Goal: Information Seeking & Learning: Check status

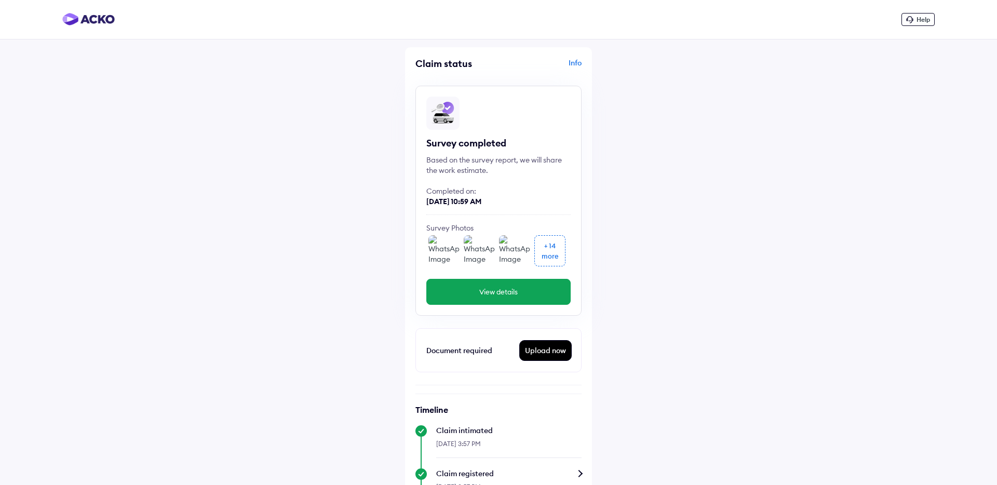
click at [473, 289] on button "View details" at bounding box center [498, 292] width 144 height 26
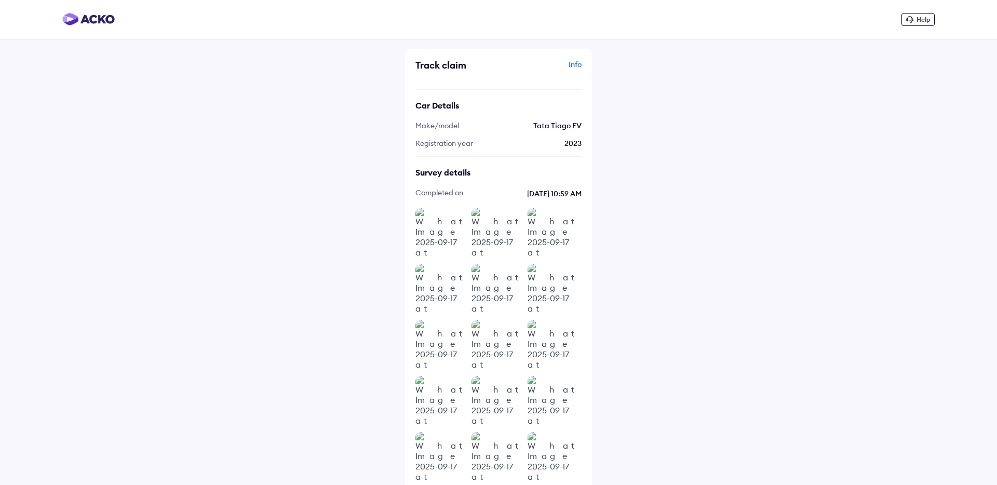
click at [333, 229] on div "Help Track claim Info Car Details Make/model Tata Tiago EV Registration year 20…" at bounding box center [498, 275] width 997 height 550
click at [555, 354] on img at bounding box center [553, 346] width 52 height 52
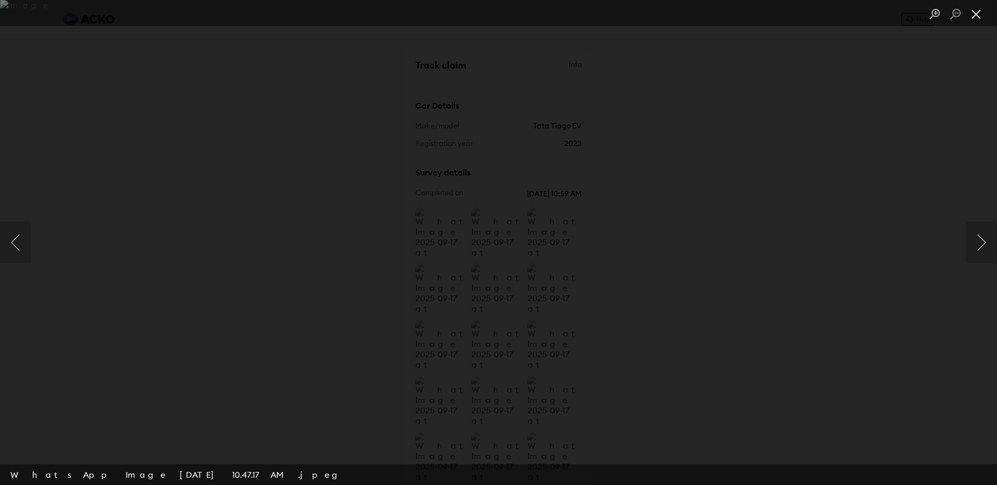
click at [977, 17] on button "Close lightbox" at bounding box center [975, 14] width 21 height 18
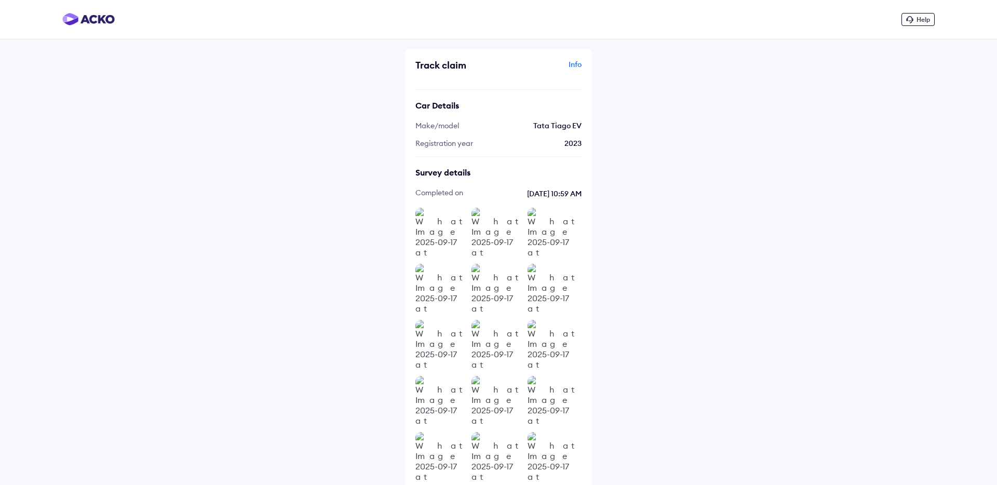
click at [430, 233] on img at bounding box center [441, 234] width 52 height 52
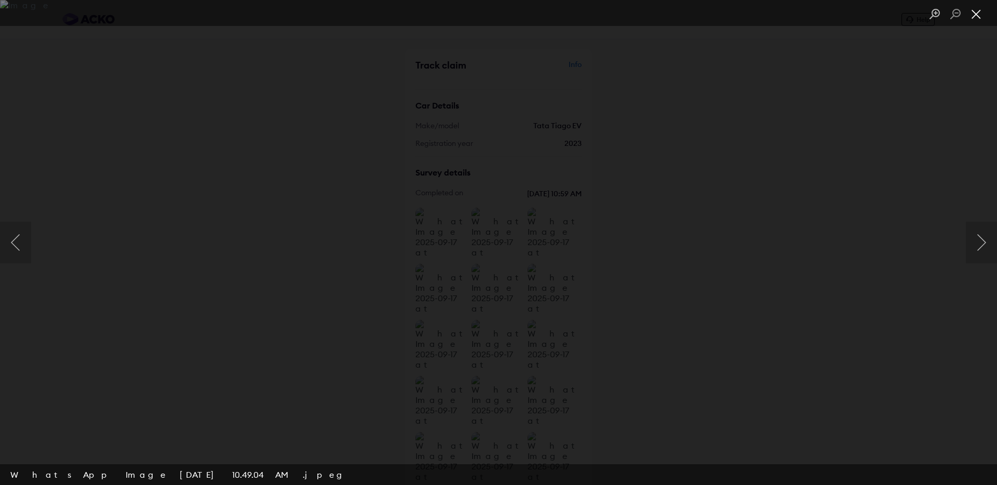
click at [977, 16] on button "Close lightbox" at bounding box center [975, 14] width 21 height 18
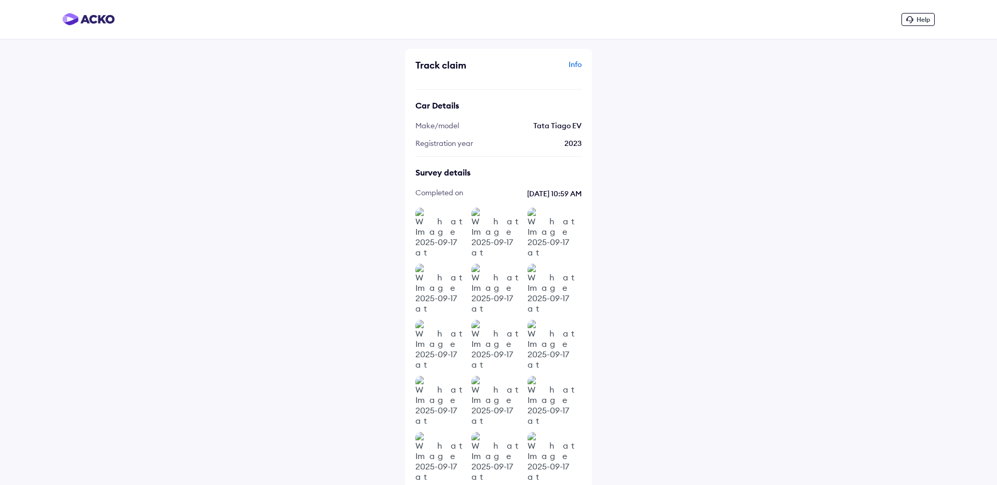
scroll to position [3, 0]
click at [491, 237] on img at bounding box center [497, 231] width 52 height 52
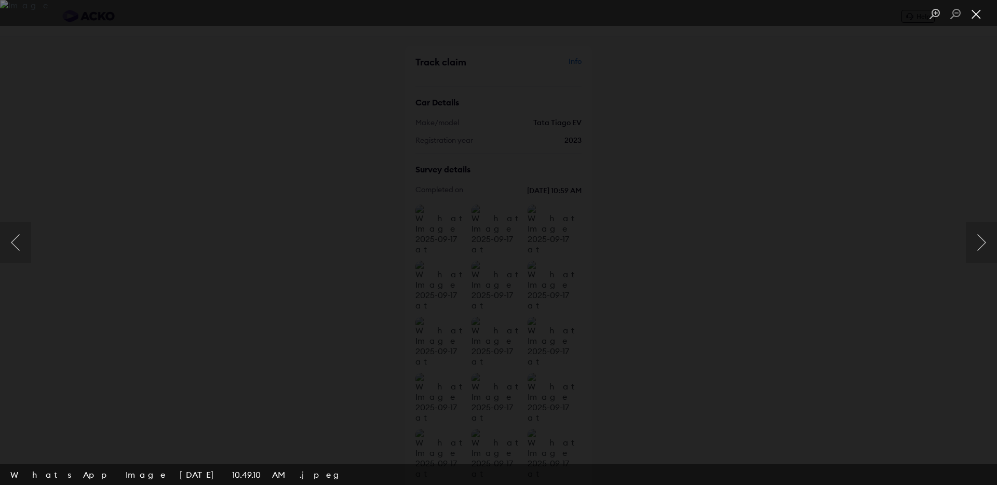
click at [974, 11] on button "Close lightbox" at bounding box center [975, 14] width 21 height 18
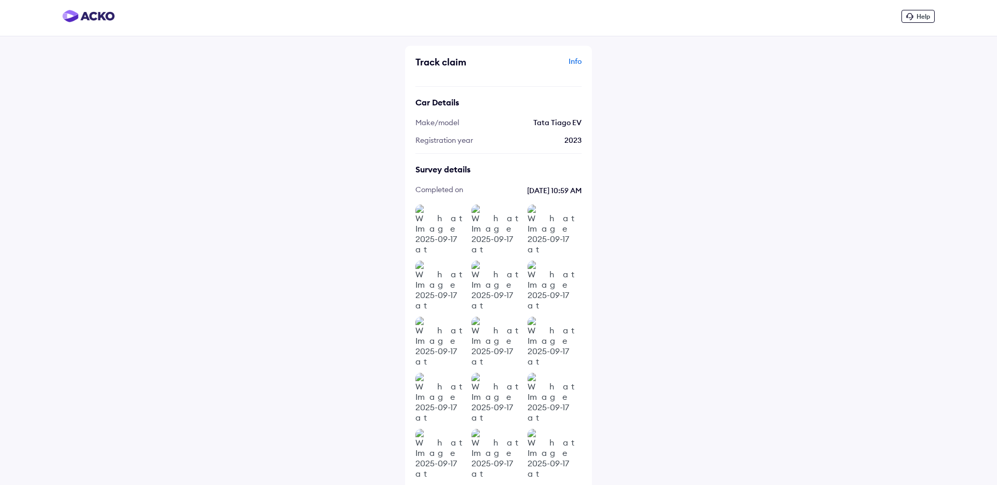
click at [541, 231] on img at bounding box center [553, 231] width 52 height 52
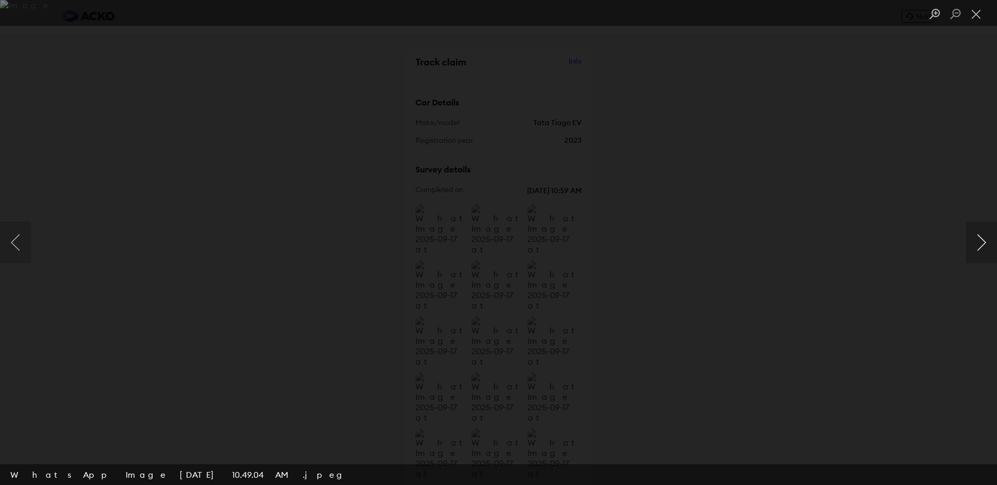
click at [982, 235] on button "Next image" at bounding box center [980, 243] width 31 height 42
click at [975, 17] on button "Close lightbox" at bounding box center [975, 14] width 21 height 18
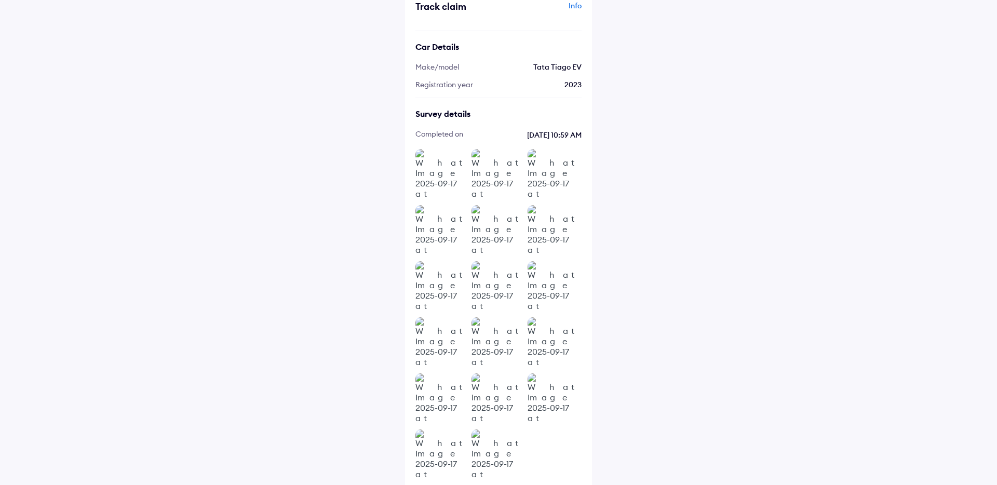
scroll to position [65, 0]
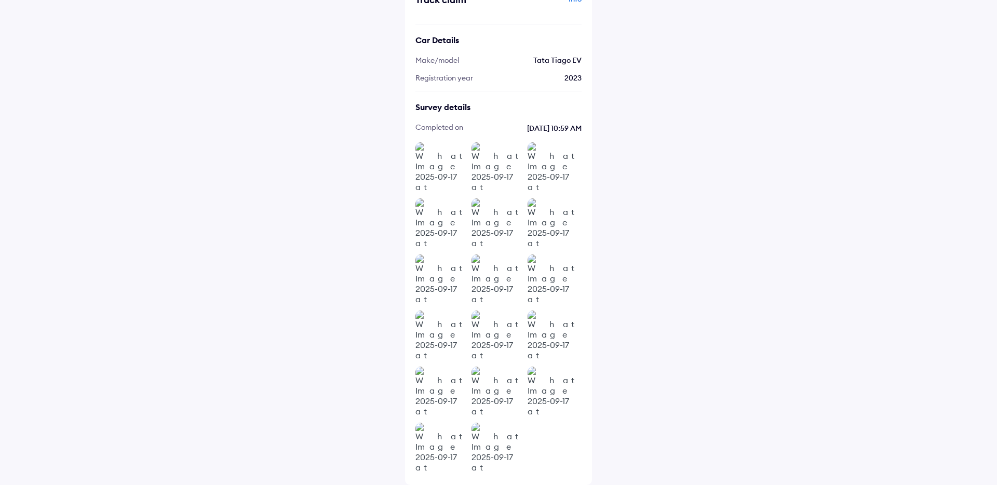
click at [434, 270] on img at bounding box center [441, 280] width 52 height 52
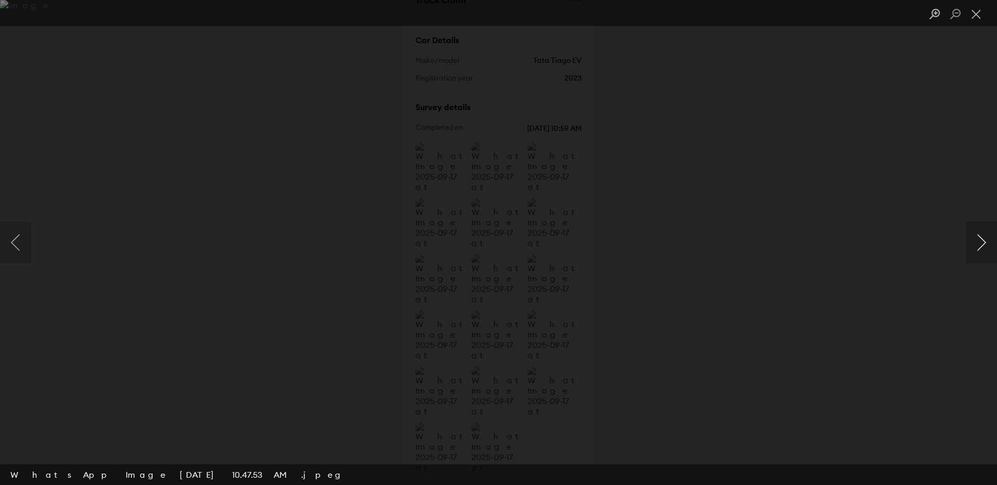
click at [979, 237] on button "Next image" at bounding box center [980, 243] width 31 height 42
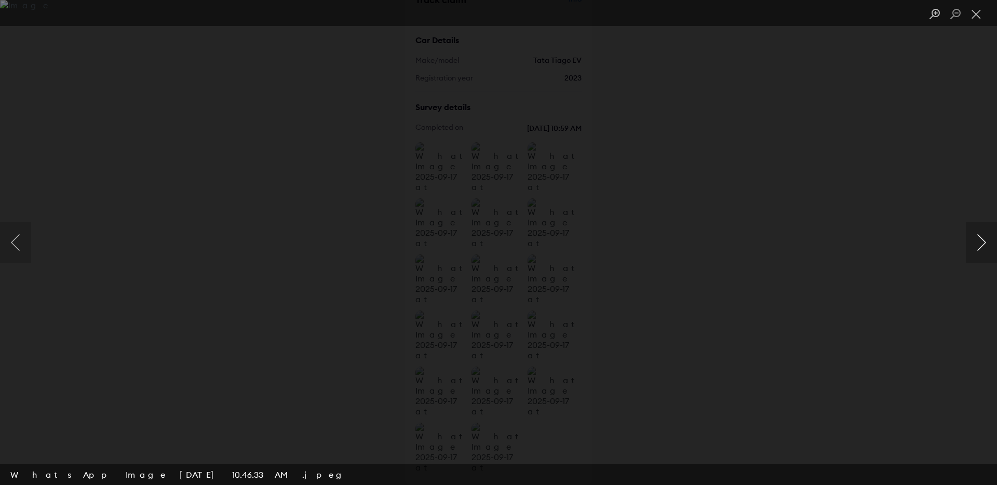
click at [979, 237] on button "Next image" at bounding box center [980, 243] width 31 height 42
click at [979, 16] on button "Close lightbox" at bounding box center [975, 14] width 21 height 18
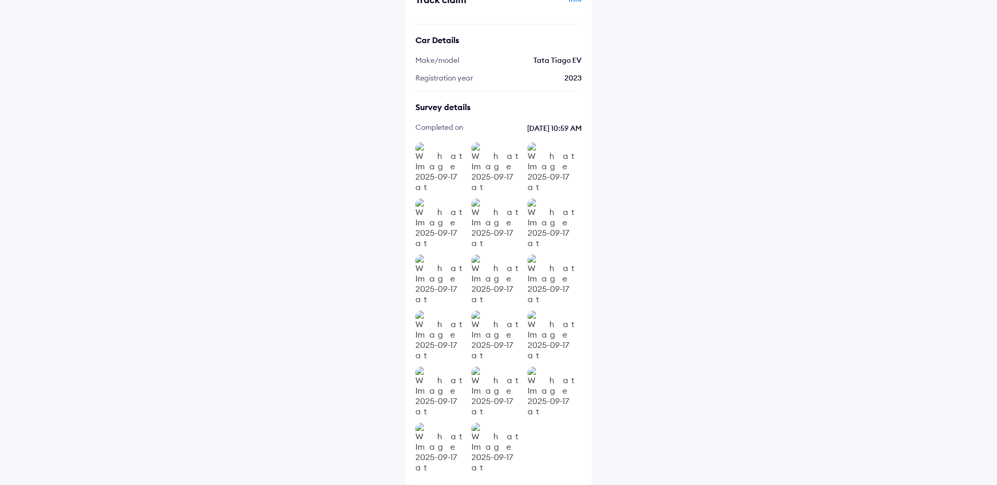
scroll to position [0, 0]
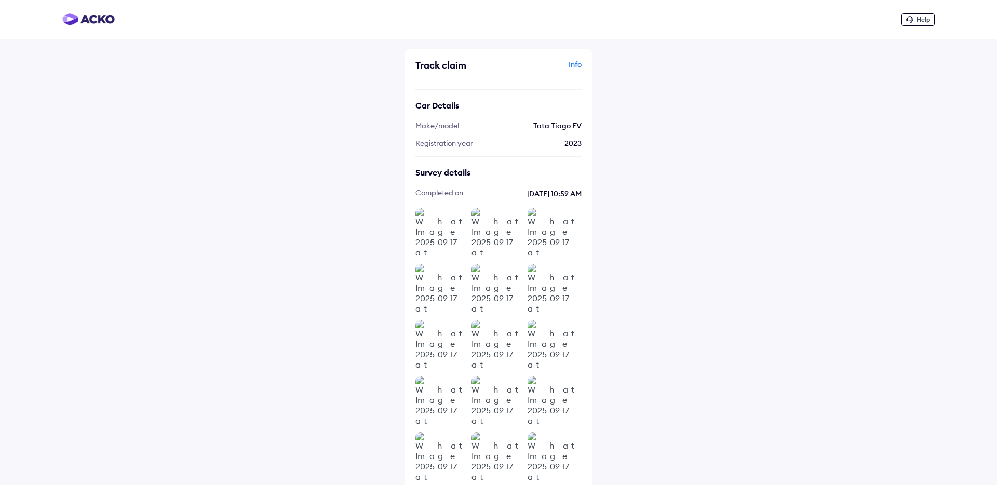
click at [569, 62] on div "Info" at bounding box center [541, 69] width 80 height 20
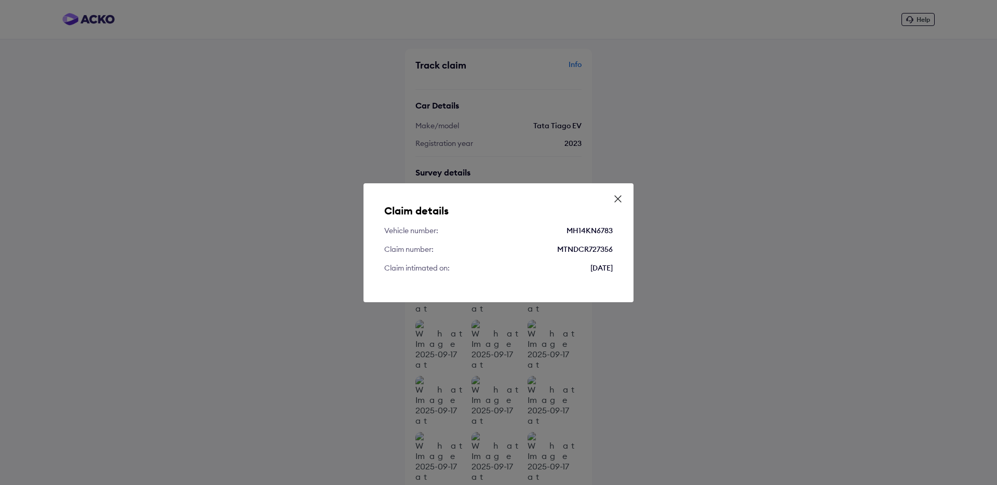
click at [617, 191] on div "Claim details Vehicle number: MH14KN6783 Claim number: MTNDCR727356 Claim intim…" at bounding box center [498, 242] width 270 height 119
click at [173, 83] on div "Claim details Vehicle number: MH14KN6783 Claim number: MTNDCR727356 Claim intim…" at bounding box center [498, 242] width 997 height 485
click at [618, 198] on icon at bounding box center [618, 199] width 6 height 6
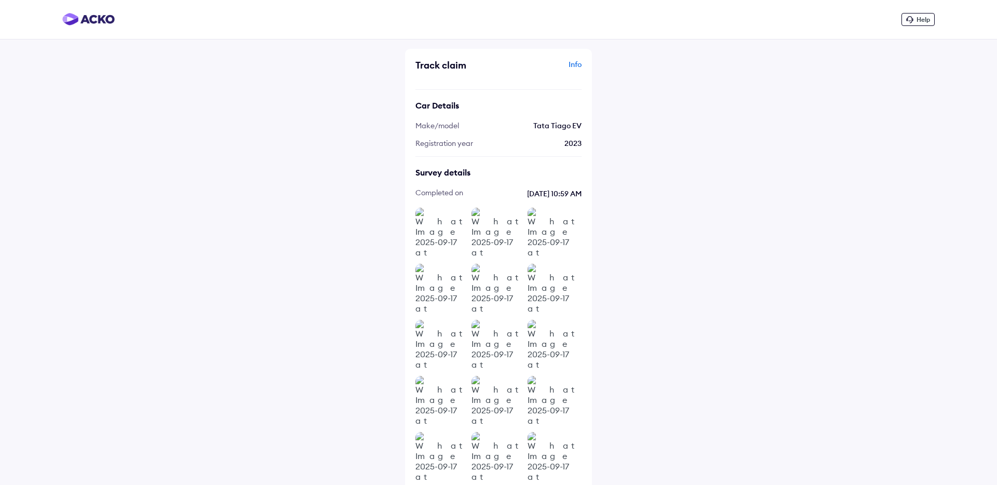
click at [88, 19] on img at bounding box center [88, 19] width 52 height 12
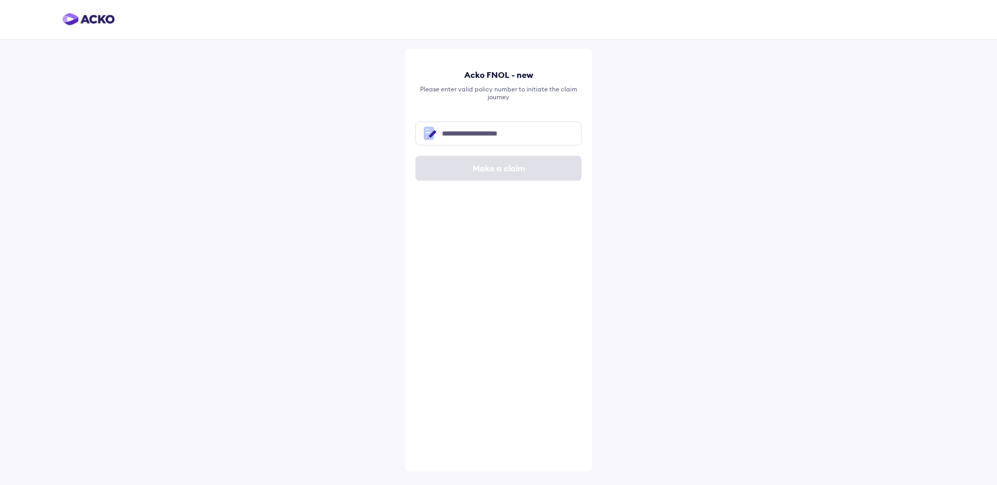
click at [88, 12] on div at bounding box center [498, 19] width 997 height 39
click at [100, 27] on div at bounding box center [498, 19] width 997 height 39
click at [87, 20] on img at bounding box center [88, 19] width 52 height 12
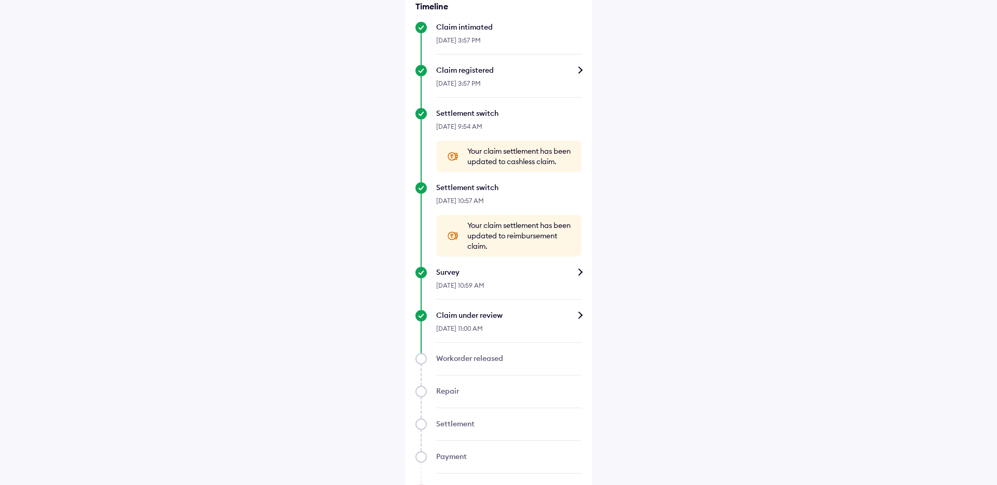
scroll to position [456, 0]
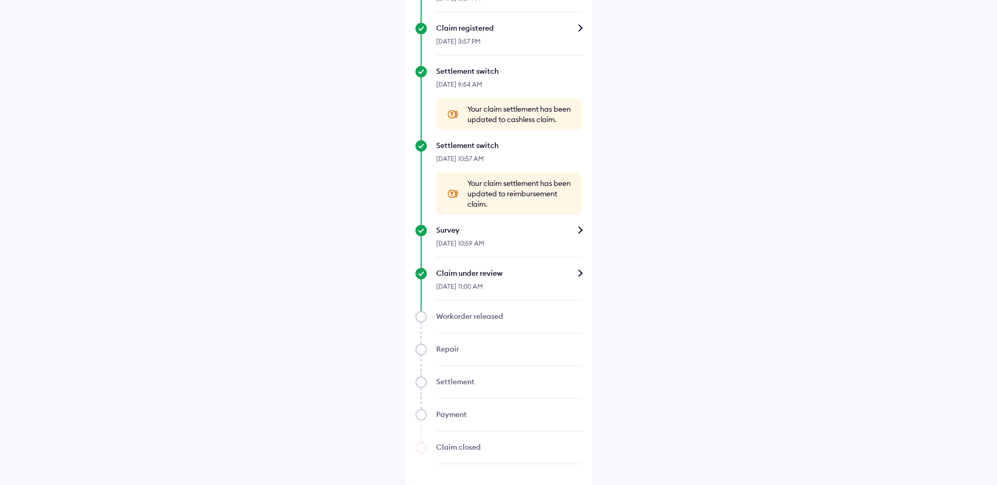
click at [468, 233] on div "Survey" at bounding box center [508, 230] width 145 height 10
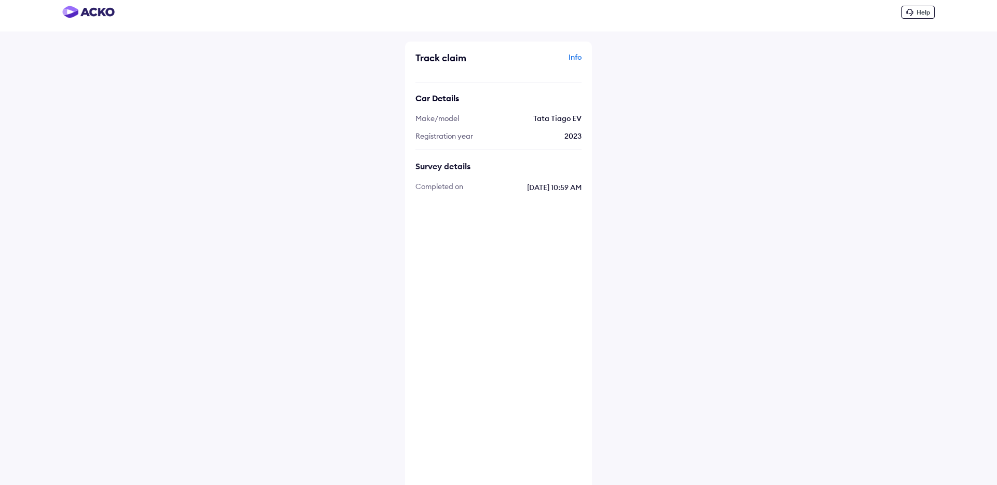
scroll to position [65, 0]
